Goal: Task Accomplishment & Management: Manage account settings

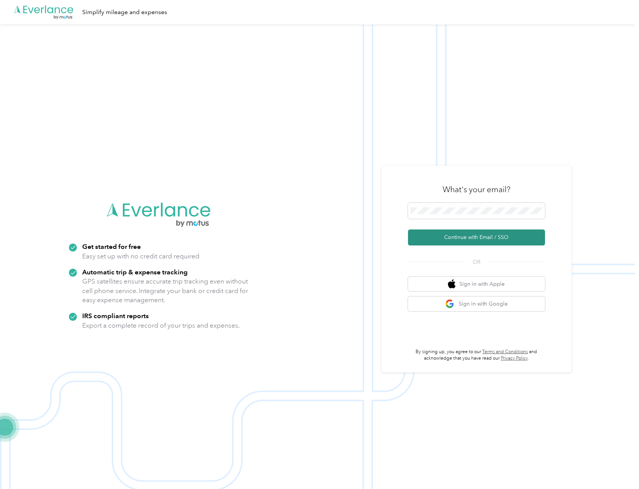
click at [496, 238] on button "Continue with Email / SSO" at bounding box center [476, 237] width 137 height 16
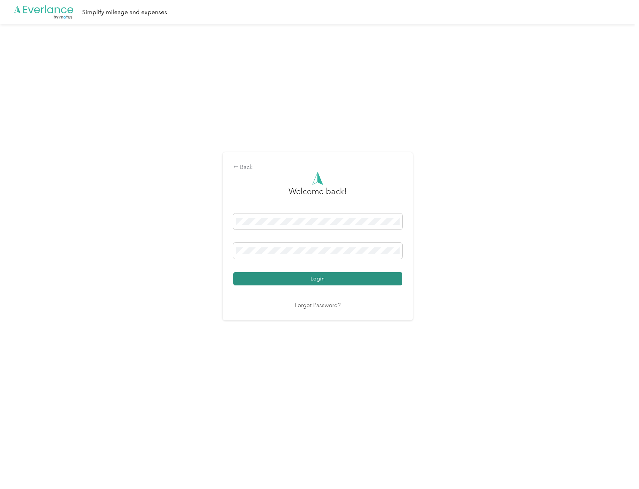
click at [298, 276] on button "Login" at bounding box center [317, 278] width 169 height 13
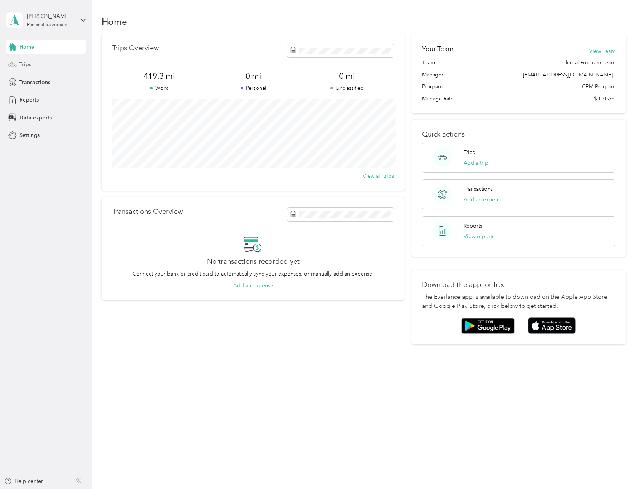
click at [32, 63] on div "Trips" at bounding box center [46, 65] width 80 height 14
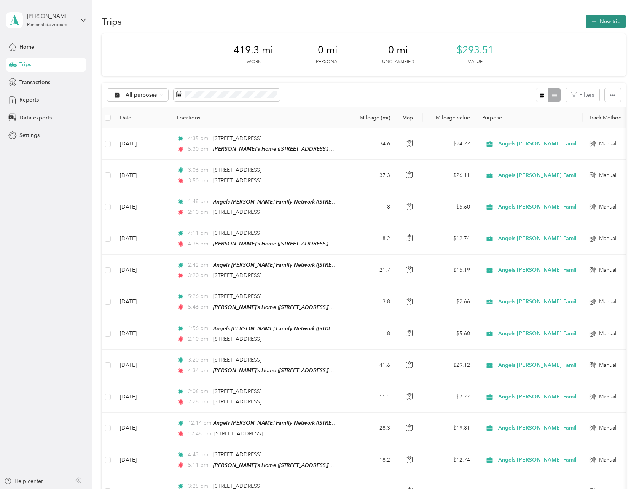
click at [589, 21] on icon "button" at bounding box center [593, 21] width 9 height 9
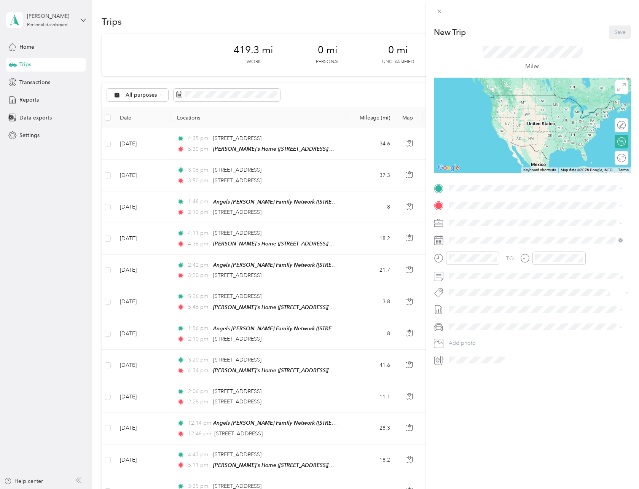
click at [506, 218] on strong "Angels [PERSON_NAME] Family Network" at bounding box center [541, 218] width 104 height 7
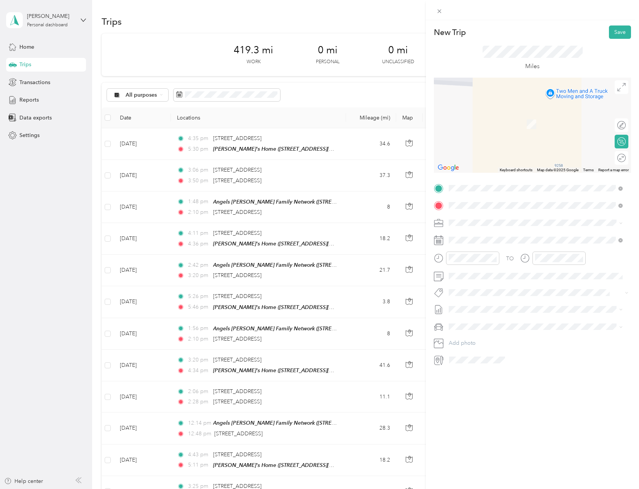
click at [518, 235] on div "TEAM [PERSON_NAME]" at bounding box center [498, 237] width 71 height 10
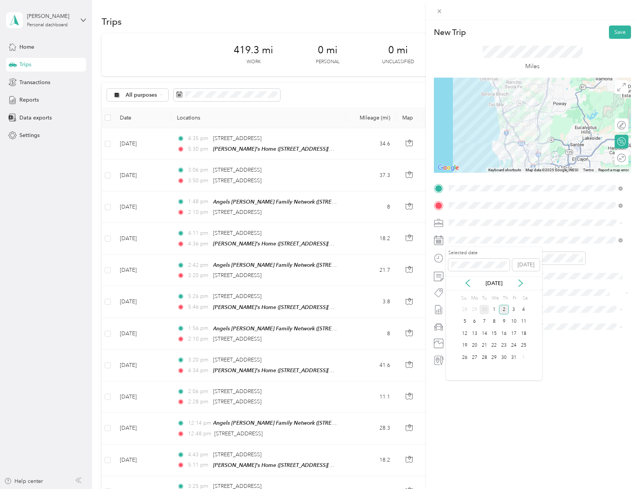
click at [483, 308] on div "30" at bounding box center [484, 310] width 10 height 10
click at [454, 344] on div "11" at bounding box center [456, 346] width 18 height 11
click at [455, 275] on div "12" at bounding box center [456, 274] width 18 height 11
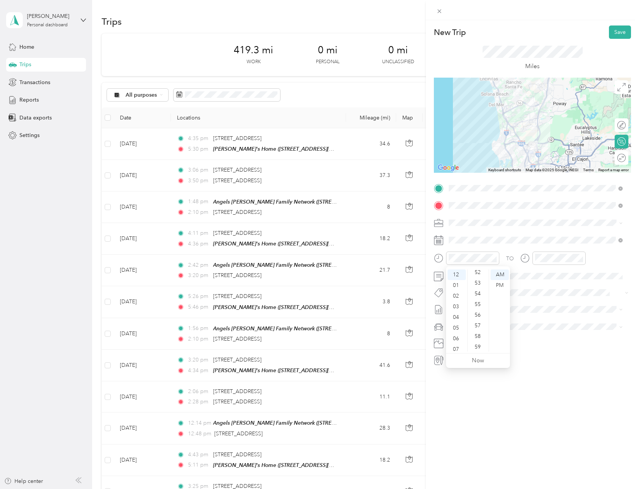
scroll to position [557, 0]
click at [477, 324] on div "57" at bounding box center [478, 325] width 18 height 11
click at [500, 282] on div "PM" at bounding box center [499, 285] width 18 height 11
click at [478, 304] on div "37" at bounding box center [478, 302] width 18 height 11
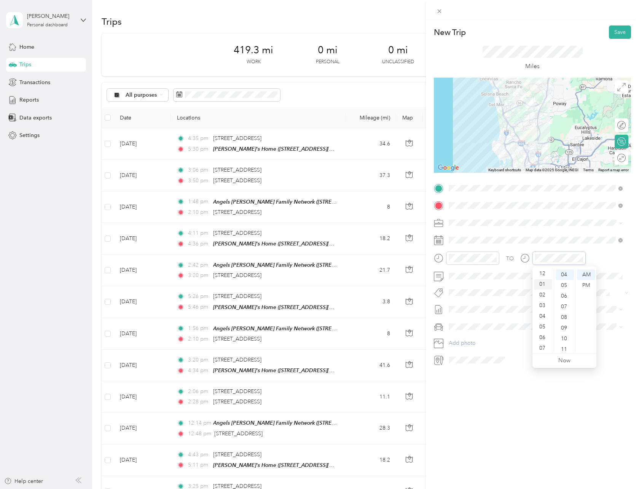
scroll to position [0, 0]
click at [541, 273] on div "12" at bounding box center [543, 274] width 18 height 11
click at [566, 343] on div "57" at bounding box center [564, 344] width 18 height 11
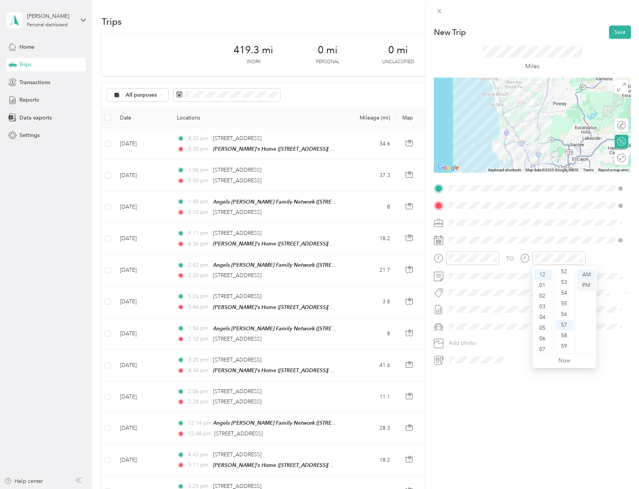
click at [587, 283] on div "PM" at bounding box center [586, 285] width 18 height 11
click at [496, 332] on span "[DATE] - [DATE] Draft" at bounding box center [535, 334] width 169 height 7
click at [484, 335] on li "My Car" at bounding box center [535, 339] width 179 height 13
click at [609, 29] on button "Save" at bounding box center [620, 31] width 22 height 13
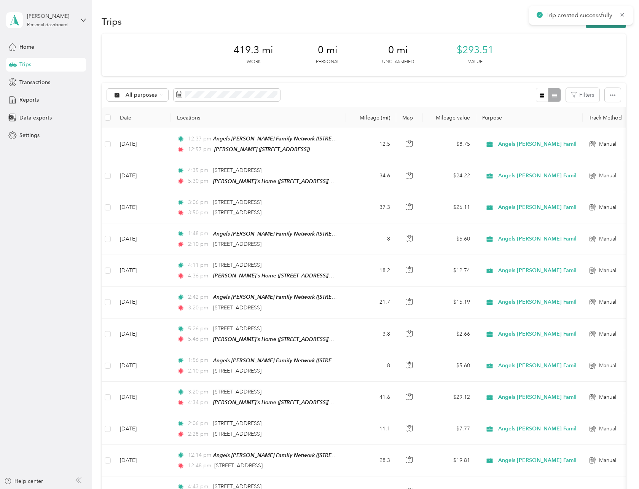
click at [601, 26] on button "New trip" at bounding box center [605, 21] width 40 height 13
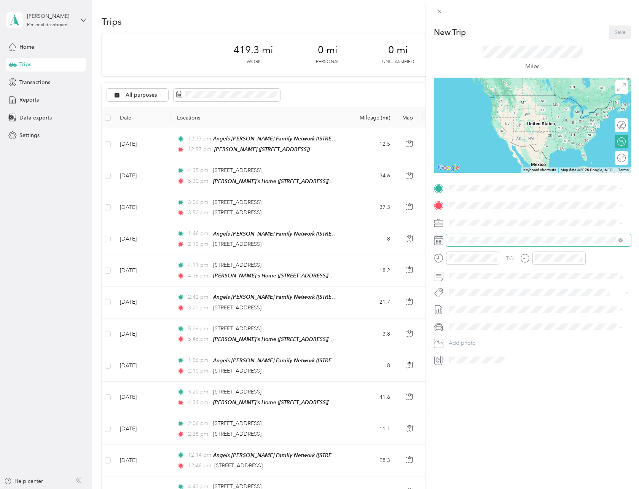
click at [482, 244] on span at bounding box center [538, 240] width 185 height 12
click at [487, 310] on div "30" at bounding box center [484, 310] width 10 height 10
click at [474, 192] on span at bounding box center [538, 188] width 185 height 12
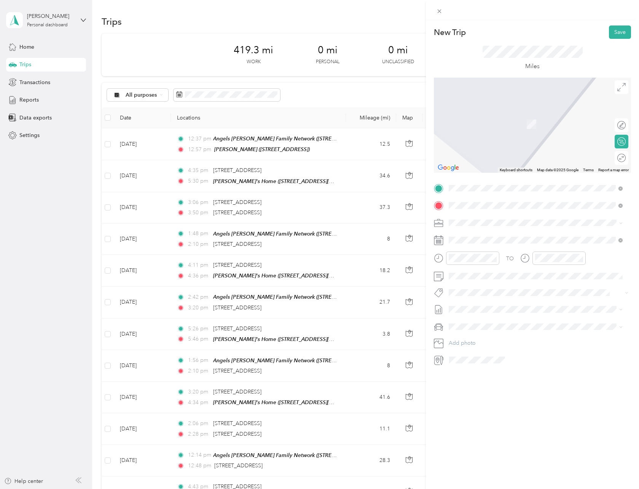
click at [502, 250] on div "[PERSON_NAME]'s Home [STREET_ADDRESS][US_STATE]" at bounding box center [535, 240] width 169 height 19
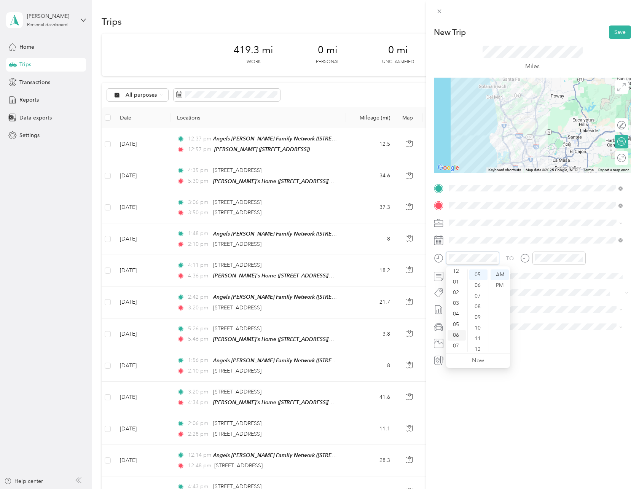
scroll to position [0, 0]
click at [459, 283] on div "01" at bounding box center [456, 285] width 18 height 11
click at [476, 299] on div "51" at bounding box center [478, 299] width 18 height 11
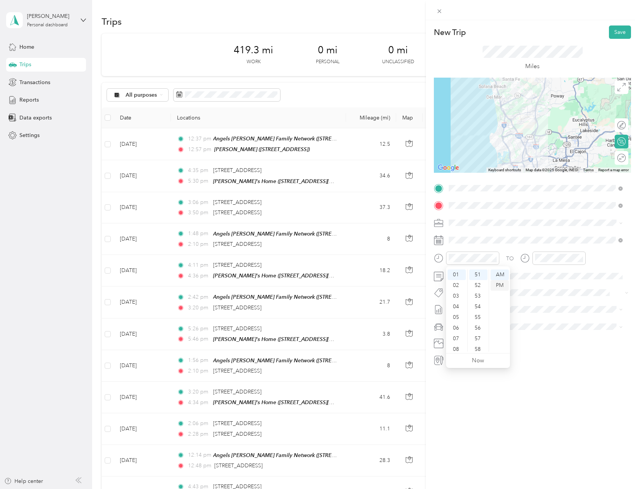
click at [498, 285] on div "PM" at bounding box center [499, 285] width 18 height 11
click at [542, 287] on div "02" at bounding box center [543, 288] width 18 height 11
click at [563, 283] on div "13" at bounding box center [564, 283] width 18 height 11
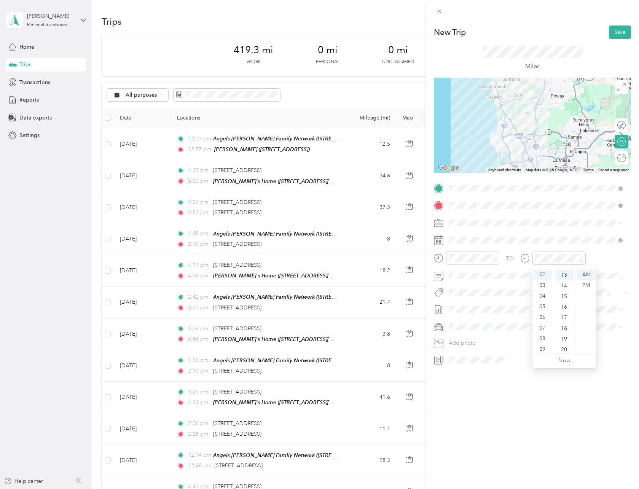
scroll to position [138, 0]
click at [582, 285] on div "PM" at bounding box center [586, 285] width 18 height 11
click at [509, 407] on div "New Trip Save This trip cannot be edited because it is either under review, app…" at bounding box center [532, 264] width 213 height 489
click at [488, 330] on li "[DATE] - [DATE] Draft" at bounding box center [535, 332] width 179 height 12
click at [487, 337] on div "My Car" at bounding box center [535, 340] width 169 height 8
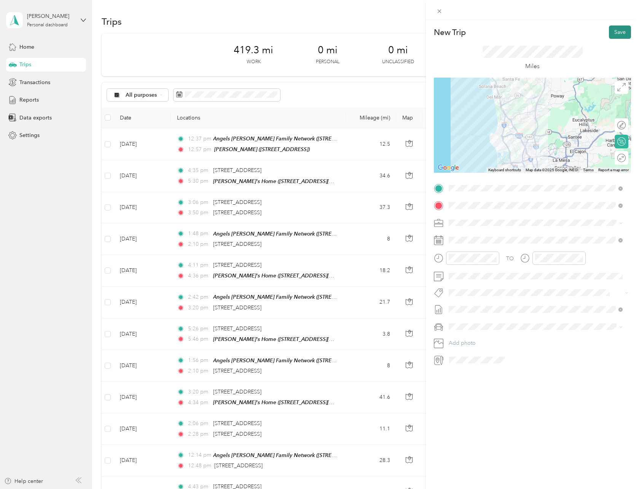
click at [620, 30] on button "Save" at bounding box center [620, 31] width 22 height 13
